Goal: Information Seeking & Learning: Learn about a topic

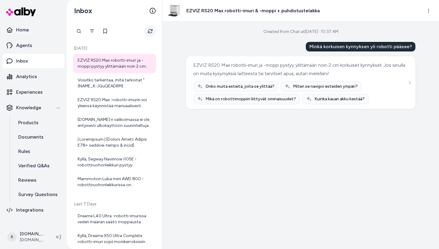
click at [149, 30] on icon "Refresh" at bounding box center [150, 31] width 5 height 5
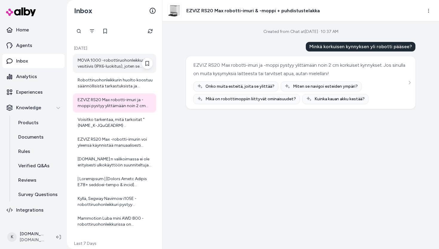
click at [108, 64] on div "MOVA 1000 -robottiruohonleikkuri on vesitiivis (IPX6-luokitus), joten se kestää…" at bounding box center [115, 63] width 75 height 12
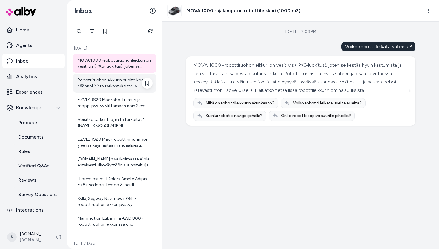
click at [105, 78] on div "Robottiruohonleikkurin huolto koostuu säännöllisistä tarkastuksista ja puhdistu…" at bounding box center [115, 83] width 75 height 12
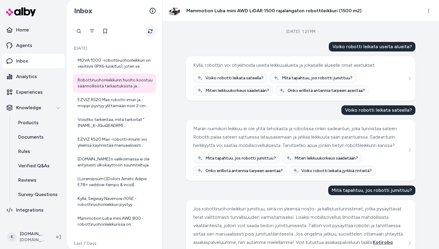
click at [149, 35] on button "Refresh" at bounding box center [150, 31] width 12 height 12
click at [149, 27] on button "Refresh" at bounding box center [150, 31] width 12 height 12
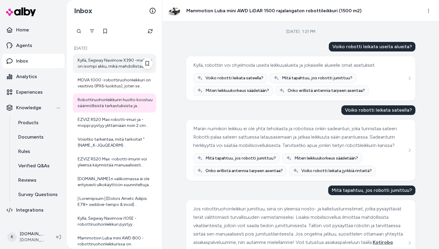
click at [139, 62] on div "Kyllä, Segway Navimow X390 -mallissa on isompi akku, mikä mahdollistaa pidemmän…" at bounding box center [115, 63] width 75 height 12
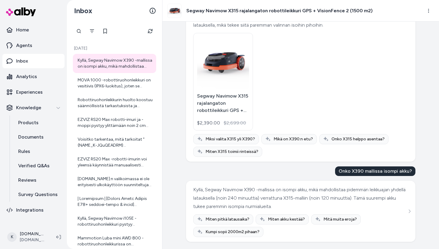
scroll to position [195, 0]
click at [148, 33] on icon "Refresh" at bounding box center [150, 31] width 5 height 5
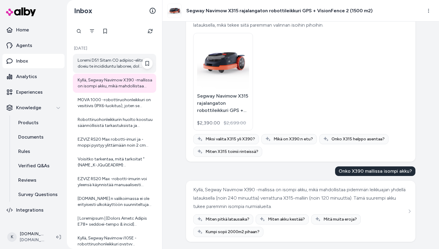
click at [97, 54] on div at bounding box center [114, 63] width 83 height 19
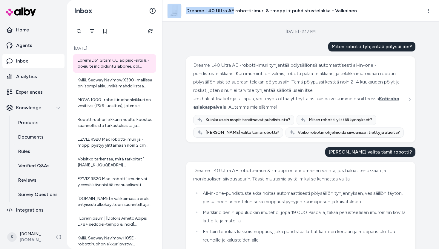
drag, startPoint x: 183, startPoint y: 12, endPoint x: 232, endPoint y: 8, distance: 48.8
click at [232, 8] on div "Dreame L40 Ultra AE robotti-imuri & -moppi + puhdistustelakka - Valkoinen" at bounding box center [262, 11] width 190 height 14
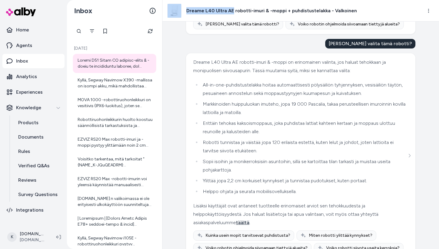
scroll to position [124, 0]
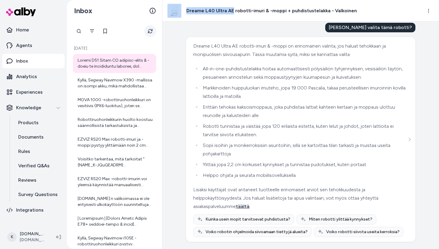
click at [149, 36] on button "Refresh" at bounding box center [150, 31] width 12 height 12
click at [150, 34] on button "Refresh" at bounding box center [150, 31] width 12 height 12
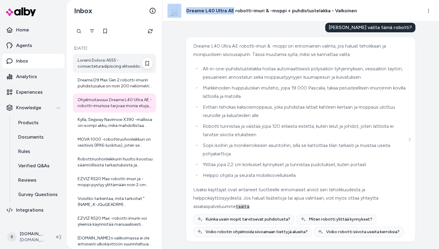
click at [102, 70] on div at bounding box center [114, 63] width 83 height 19
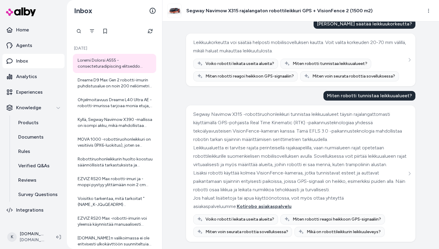
scroll to position [31, 0]
click at [125, 91] on div "Dreame D9 Max Gen 2 robotti-imurin puhdistusalue on noin 200 neliömetriä. Tämä …" at bounding box center [114, 82] width 83 height 19
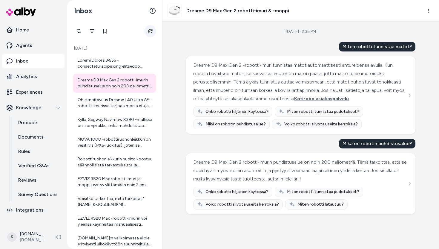
click at [147, 32] on button "Refresh" at bounding box center [150, 31] width 12 height 12
